Goal: Task Accomplishment & Management: Complete application form

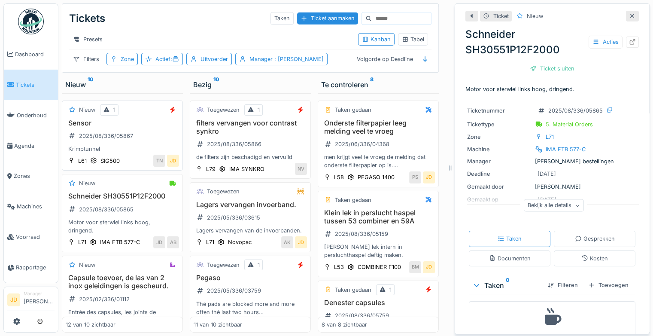
click at [143, 135] on div "Sensor 2025/08/336/05867 Krimptunnel" at bounding box center [122, 136] width 113 height 34
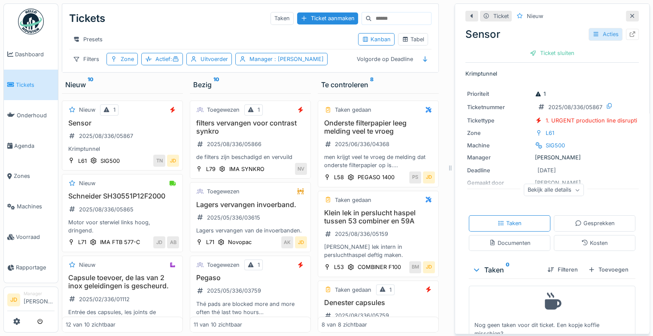
click at [589, 36] on div "Acties" at bounding box center [606, 34] width 34 height 12
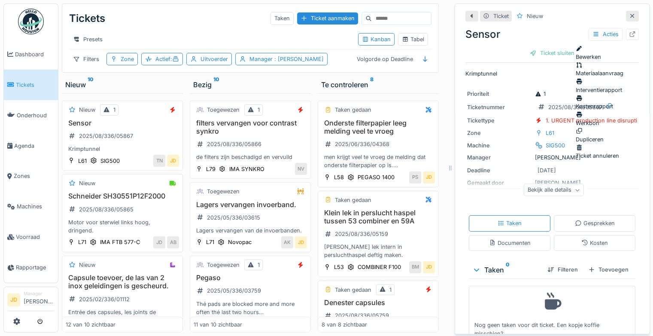
click at [600, 143] on div "Ticket annuleren" at bounding box center [600, 151] width 48 height 16
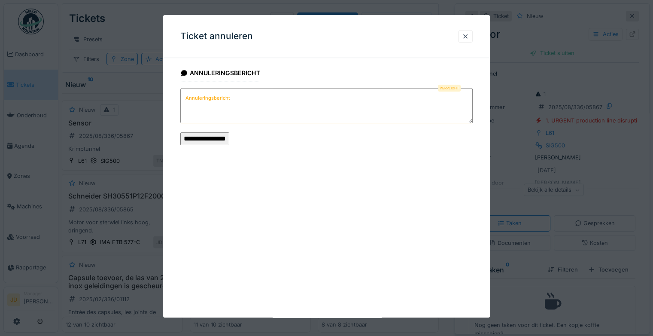
click at [260, 122] on textarea "Annuleringsbericht" at bounding box center [326, 105] width 292 height 35
type textarea "**********"
click at [229, 135] on input "**********" at bounding box center [204, 138] width 49 height 13
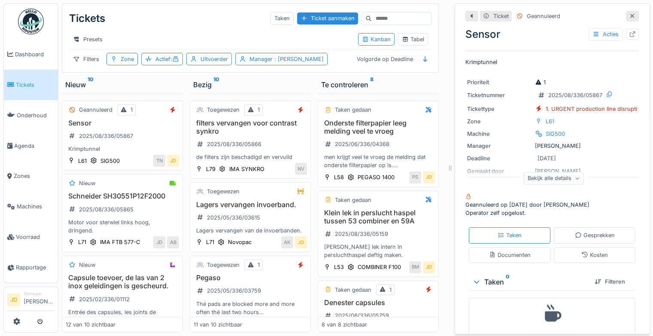
click at [626, 19] on div at bounding box center [632, 16] width 13 height 11
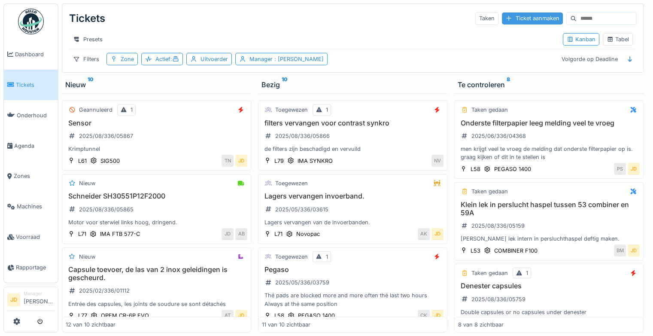
click at [502, 18] on div "Ticket aanmaken" at bounding box center [532, 18] width 61 height 12
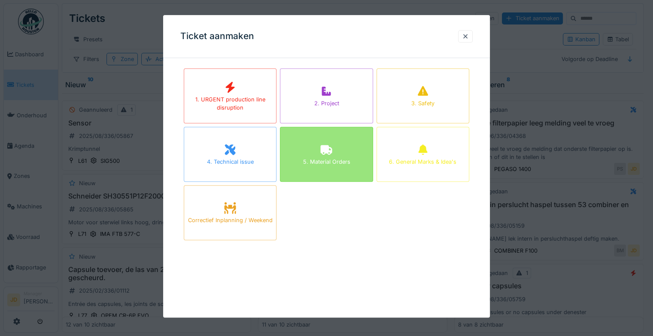
click at [329, 146] on icon at bounding box center [327, 150] width 12 height 10
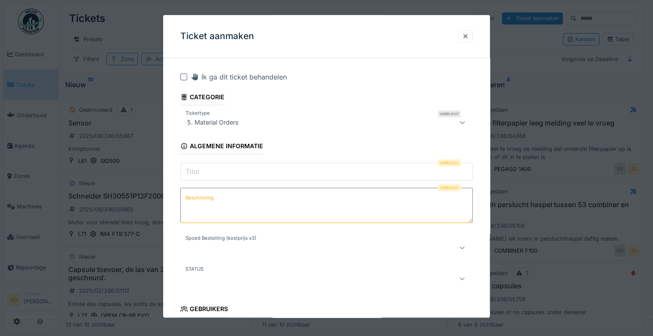
click at [267, 174] on input "Titel" at bounding box center [326, 172] width 292 height 18
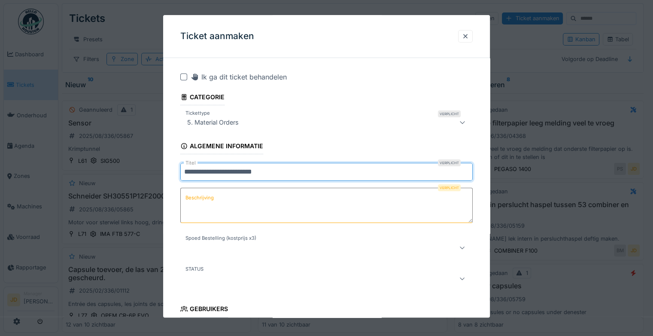
type input "**********"
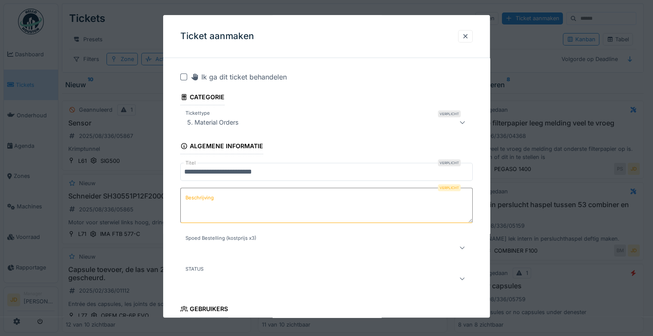
click at [273, 204] on textarea "Beschrijving" at bounding box center [326, 205] width 292 height 35
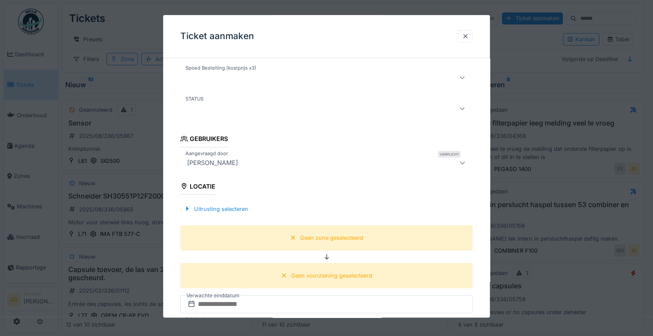
scroll to position [172, 0]
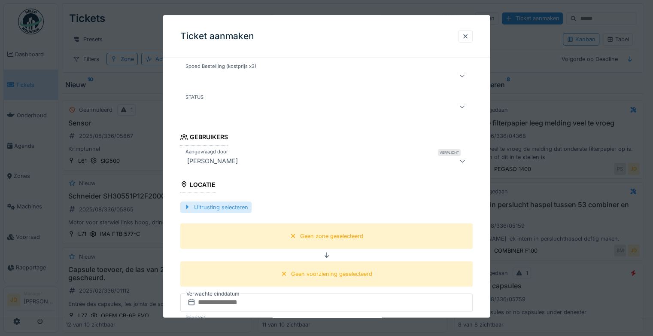
type textarea "**********"
click at [229, 208] on div "Uitrusting selecteren" at bounding box center [215, 207] width 71 height 12
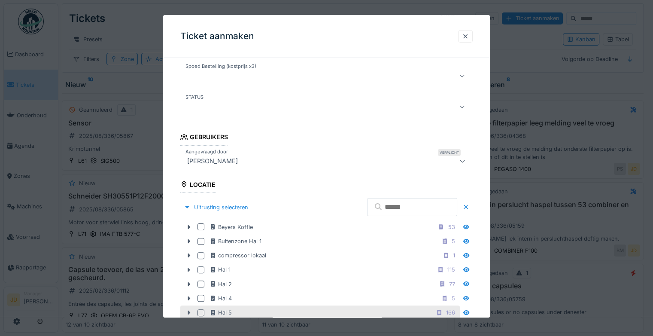
click at [187, 310] on icon at bounding box center [189, 313] width 7 height 6
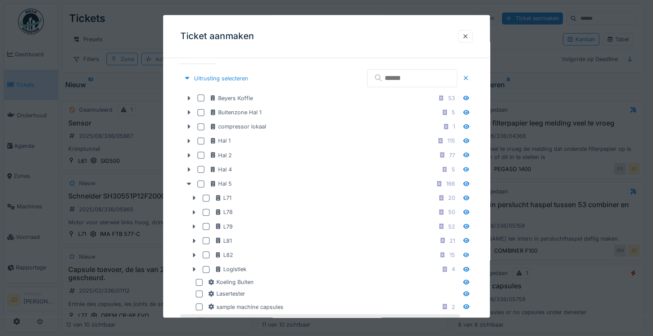
scroll to position [387, 0]
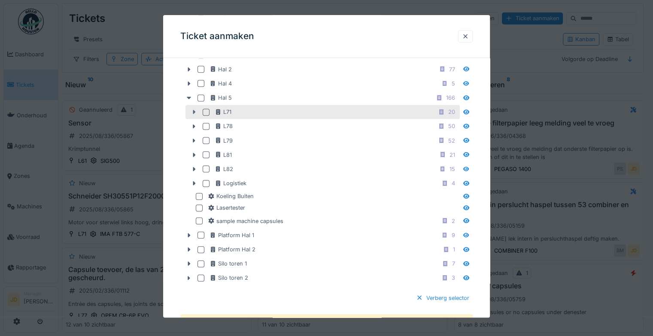
click at [195, 111] on icon at bounding box center [194, 113] width 7 height 6
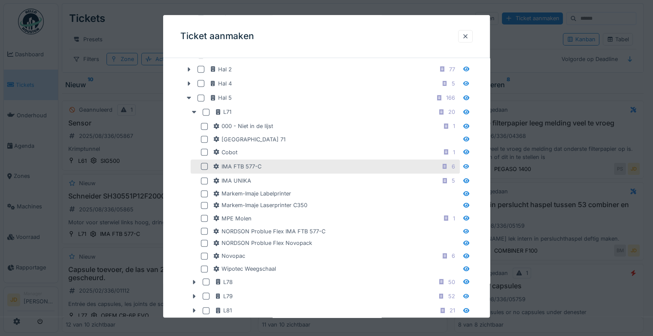
click at [200, 163] on div "IMA FTB 577-C 6" at bounding box center [325, 166] width 269 height 14
click at [204, 164] on div at bounding box center [204, 166] width 7 height 7
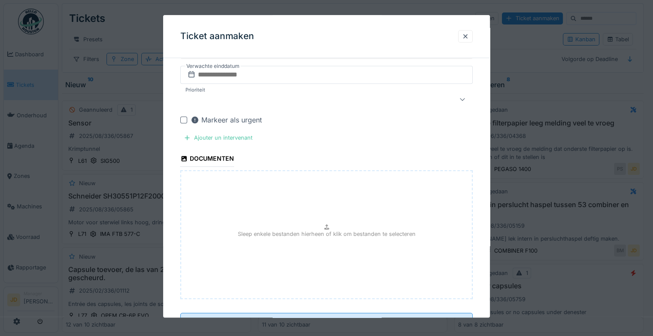
scroll to position [892, 0]
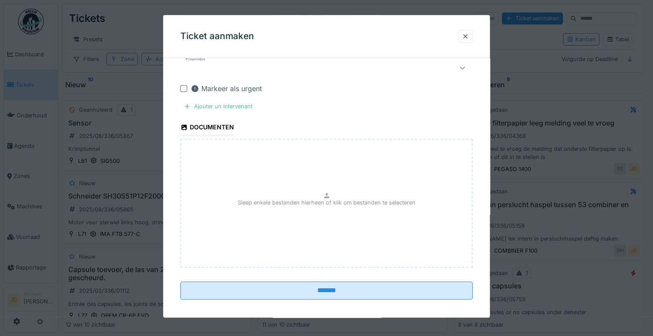
click at [275, 200] on p "Sleep enkele bestanden hierheen of klik om bestanden te selecteren" at bounding box center [327, 202] width 178 height 8
type input "**********"
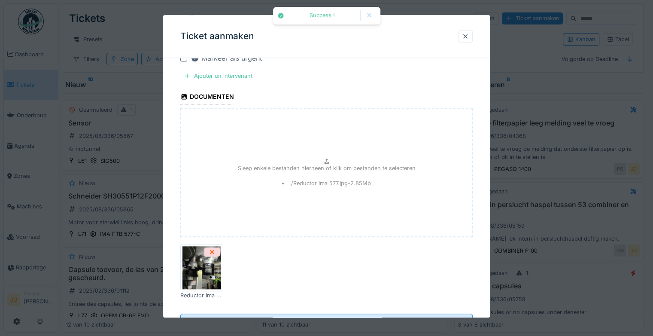
scroll to position [954, 0]
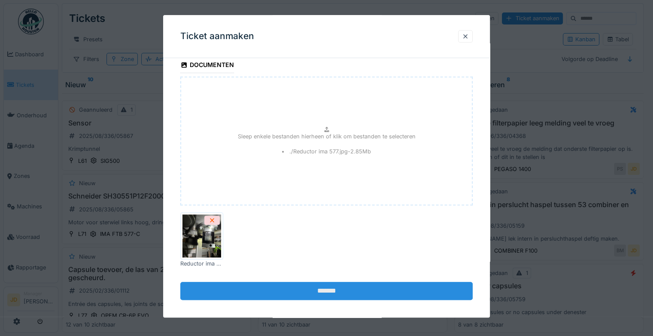
click at [387, 282] on input "*******" at bounding box center [326, 291] width 292 height 18
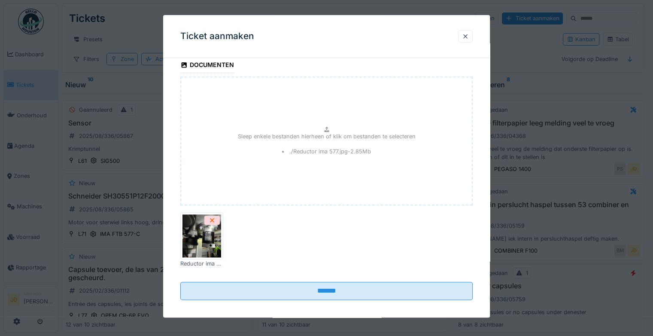
scroll to position [81, 0]
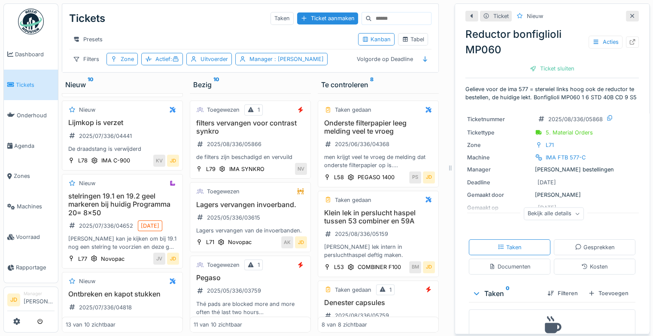
scroll to position [502, 0]
click at [29, 89] on link "Tickets" at bounding box center [31, 85] width 54 height 30
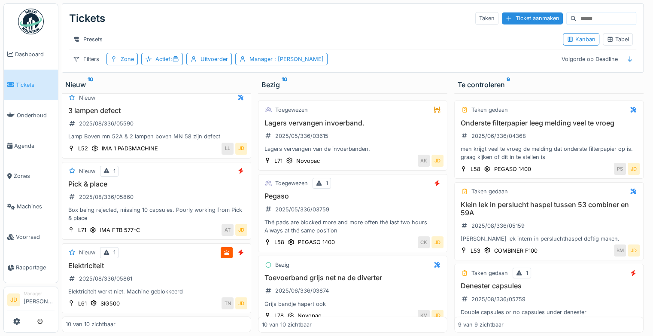
scroll to position [572, 0]
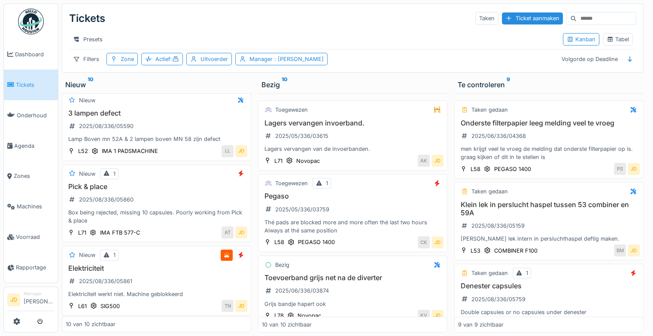
click at [167, 259] on div "Nieuw 1" at bounding box center [157, 255] width 182 height 11
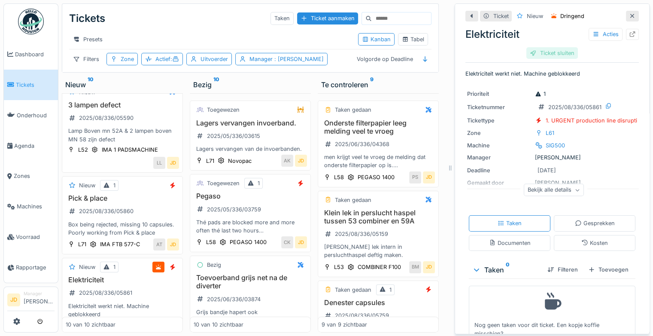
click at [553, 55] on div "Ticket sluiten" at bounding box center [553, 53] width 52 height 12
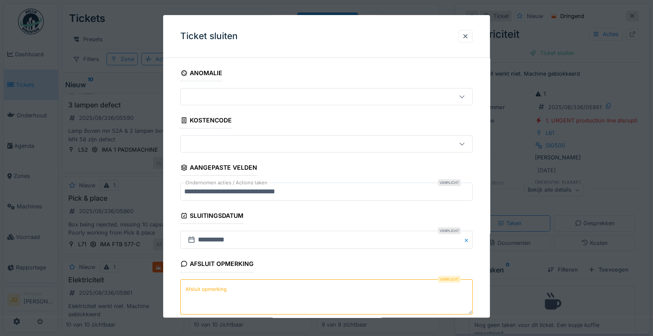
click at [260, 310] on textarea "Afsluit opmerking" at bounding box center [326, 296] width 292 height 35
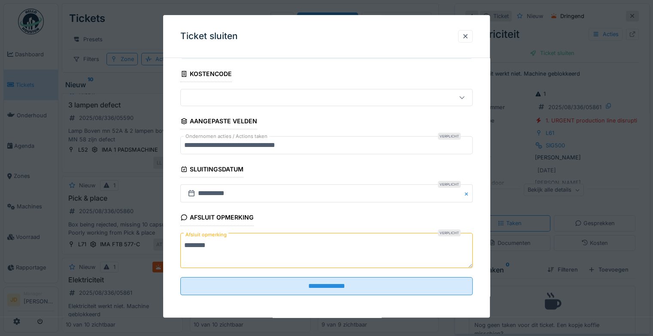
scroll to position [46, 0]
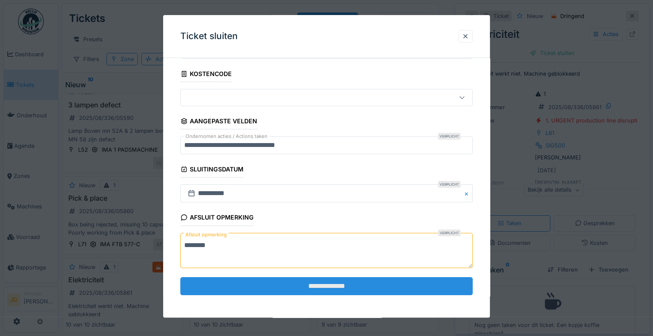
type textarea "********"
click at [280, 286] on input "**********" at bounding box center [326, 286] width 292 height 18
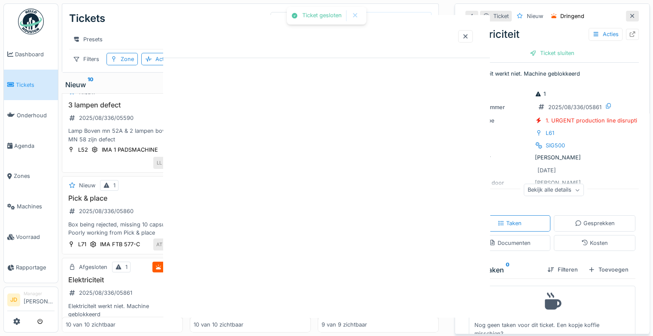
scroll to position [0, 0]
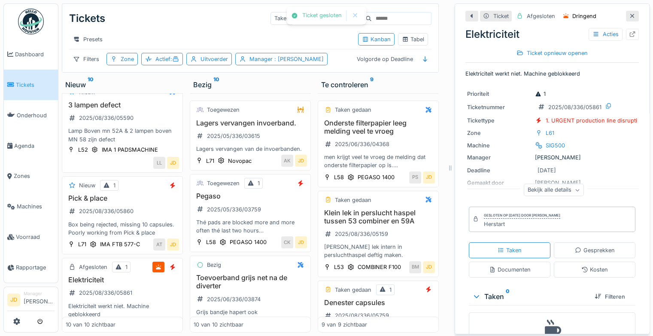
click at [629, 15] on icon at bounding box center [632, 16] width 7 height 6
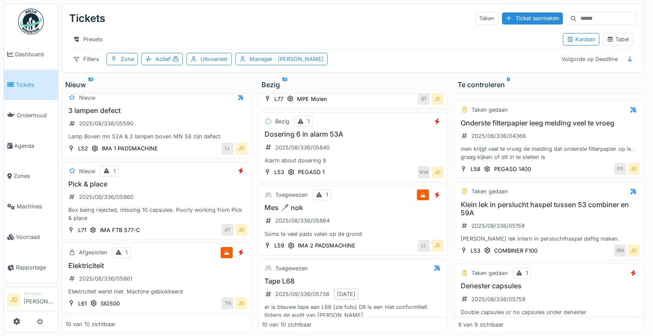
scroll to position [527, 0]
click at [364, 217] on div "Mes 🗡️ nok 2025/08/336/05864 Soms te veel pads valen op de grond" at bounding box center [353, 220] width 182 height 34
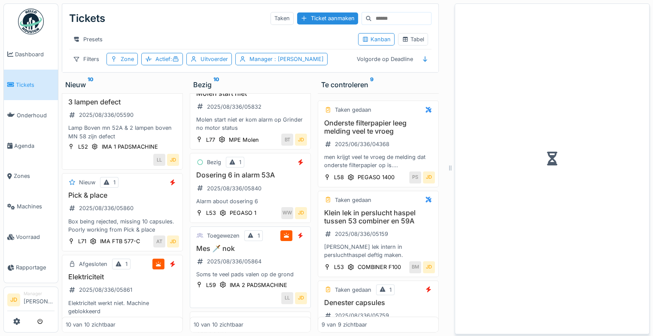
scroll to position [585, 0]
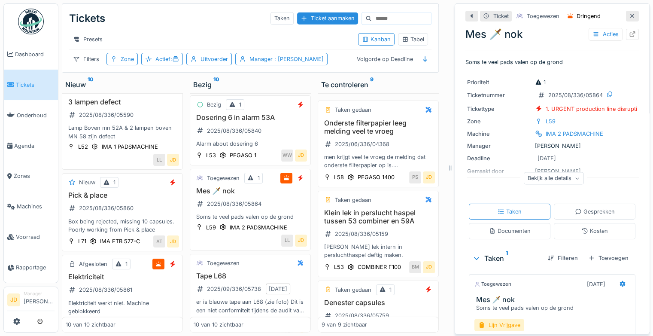
click at [629, 16] on icon at bounding box center [632, 16] width 7 height 6
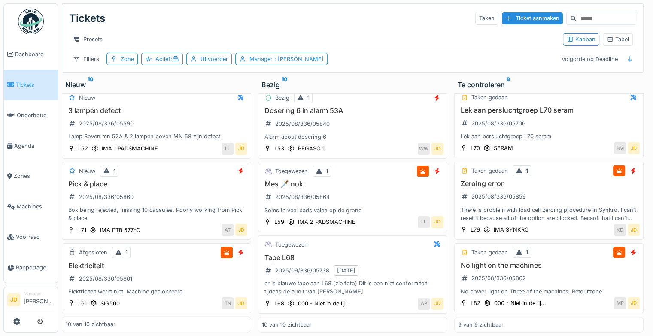
scroll to position [470, 0]
click at [576, 261] on h3 "No light on the machines" at bounding box center [549, 265] width 182 height 8
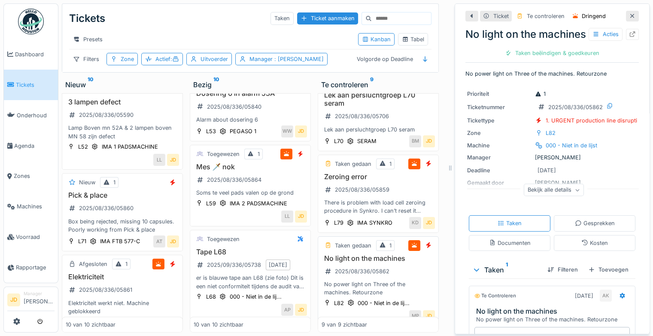
scroll to position [110, 0]
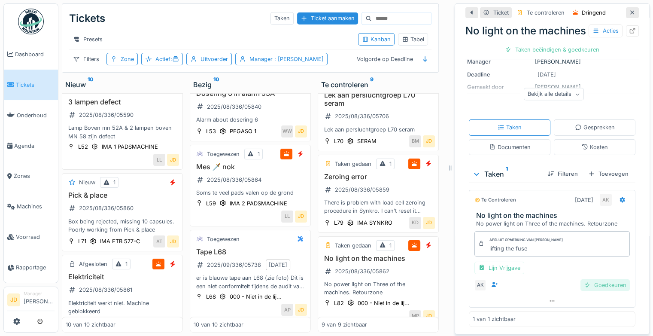
click at [589, 282] on div "Goedkeuren" at bounding box center [605, 285] width 49 height 12
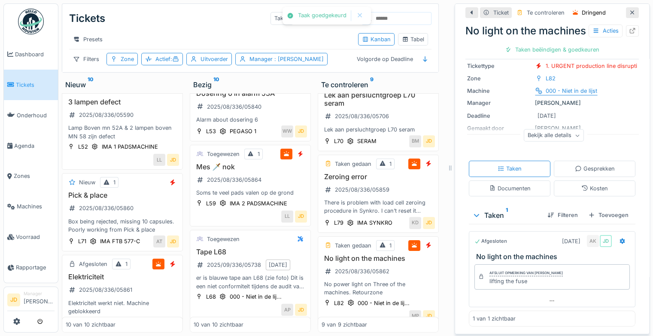
scroll to position [69, 0]
click at [548, 55] on div "Ticket sluiten" at bounding box center [553, 50] width 52 height 12
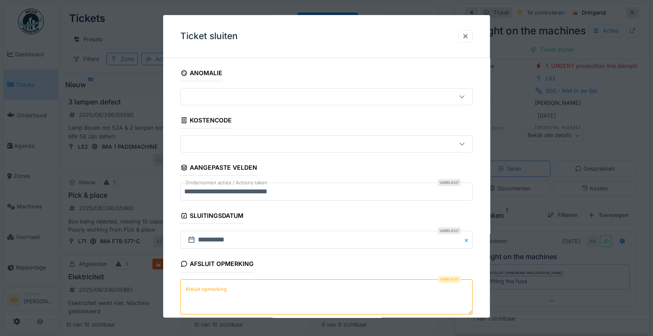
click at [254, 303] on textarea "Afsluit opmerking" at bounding box center [326, 296] width 292 height 35
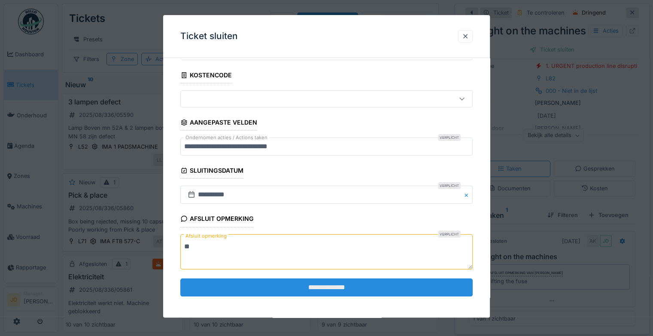
type textarea "**"
click at [286, 288] on input "**********" at bounding box center [326, 287] width 292 height 18
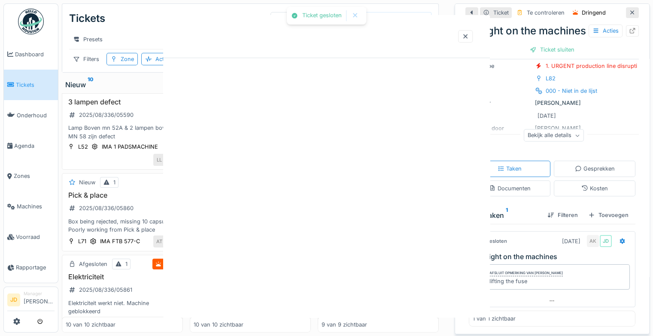
scroll to position [0, 0]
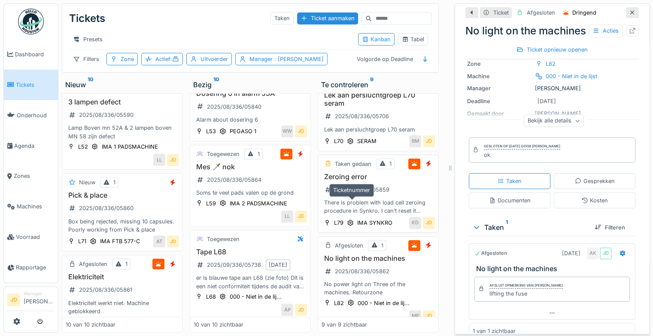
click at [370, 194] on div "2025/08/336/05859" at bounding box center [362, 190] width 55 height 8
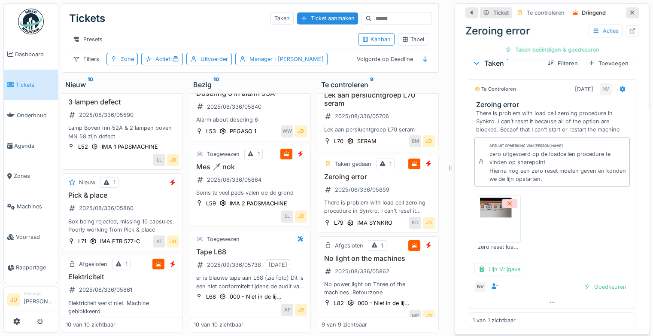
scroll to position [223, 0]
click at [484, 210] on img at bounding box center [499, 218] width 39 height 43
click at [581, 280] on div "Goedkeuren" at bounding box center [605, 286] width 49 height 12
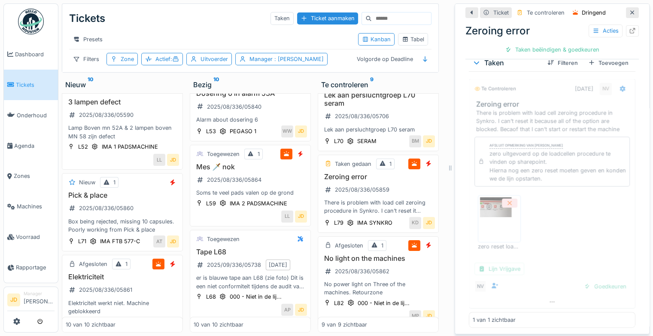
scroll to position [166, 0]
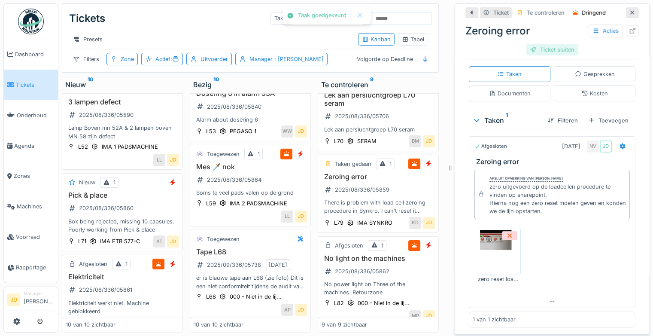
click at [550, 44] on div "Ticket sluiten" at bounding box center [553, 50] width 52 height 12
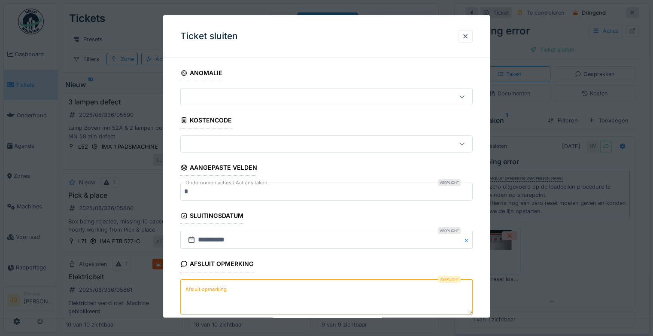
click at [278, 291] on textarea "Afsluit opmerking" at bounding box center [326, 296] width 292 height 35
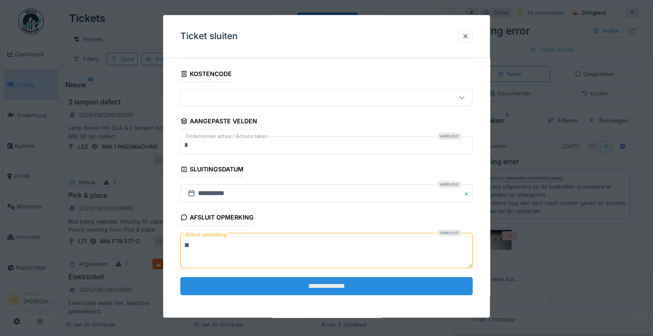
type textarea "**"
click at [304, 283] on input "**********" at bounding box center [326, 286] width 292 height 18
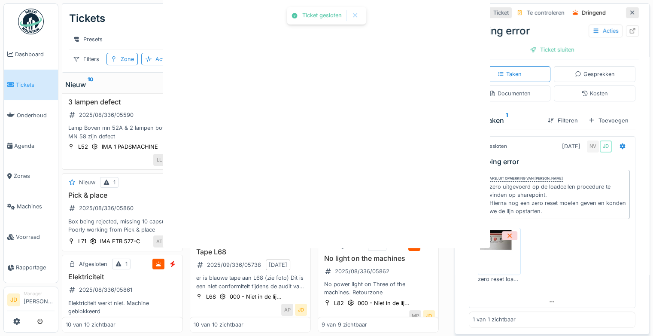
scroll to position [0, 0]
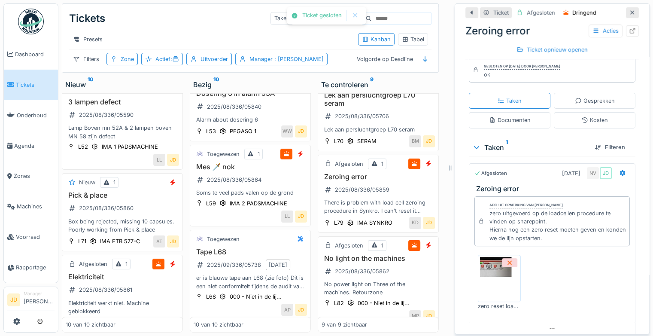
click at [629, 10] on icon at bounding box center [632, 13] width 7 height 6
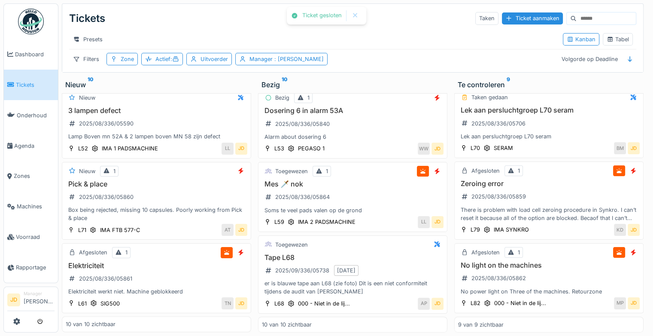
scroll to position [470, 0]
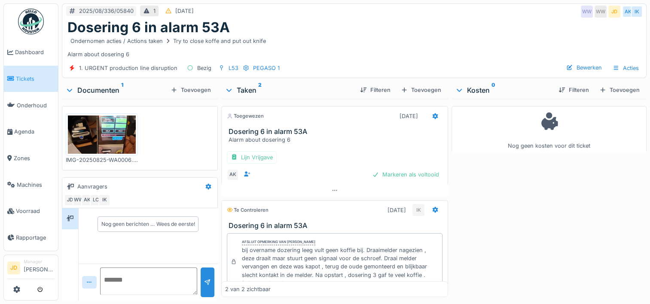
scroll to position [63, 0]
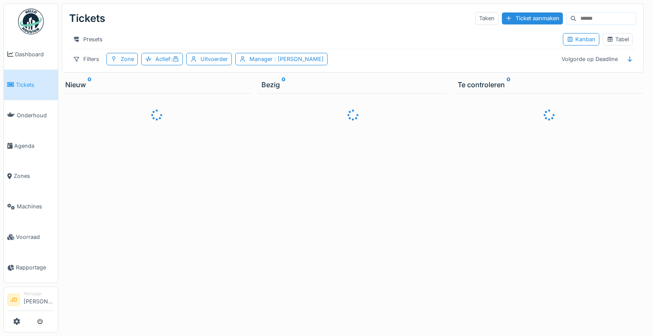
scroll to position [6, 0]
